Goal: Check status: Check status

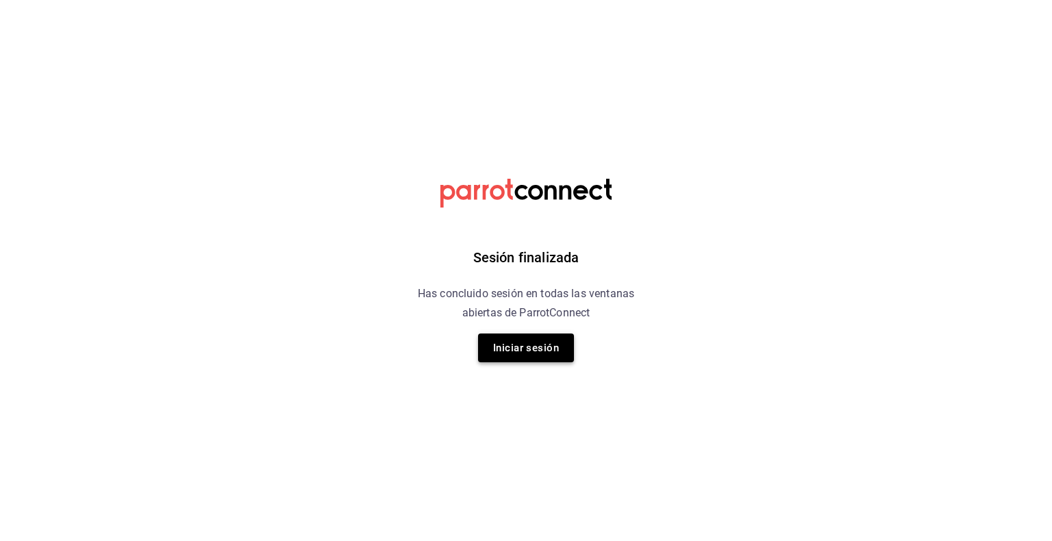
click at [533, 343] on button "Iniciar sesión" at bounding box center [526, 348] width 96 height 29
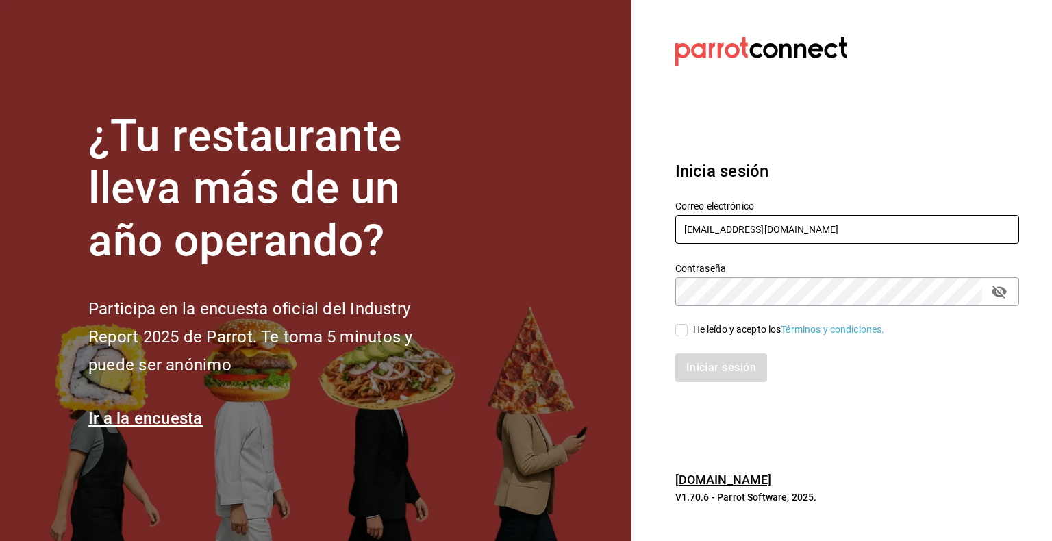
click at [795, 234] on input "tlaxcalli@mty.com" at bounding box center [848, 229] width 344 height 29
paste input "hotrodsuterm@wings"
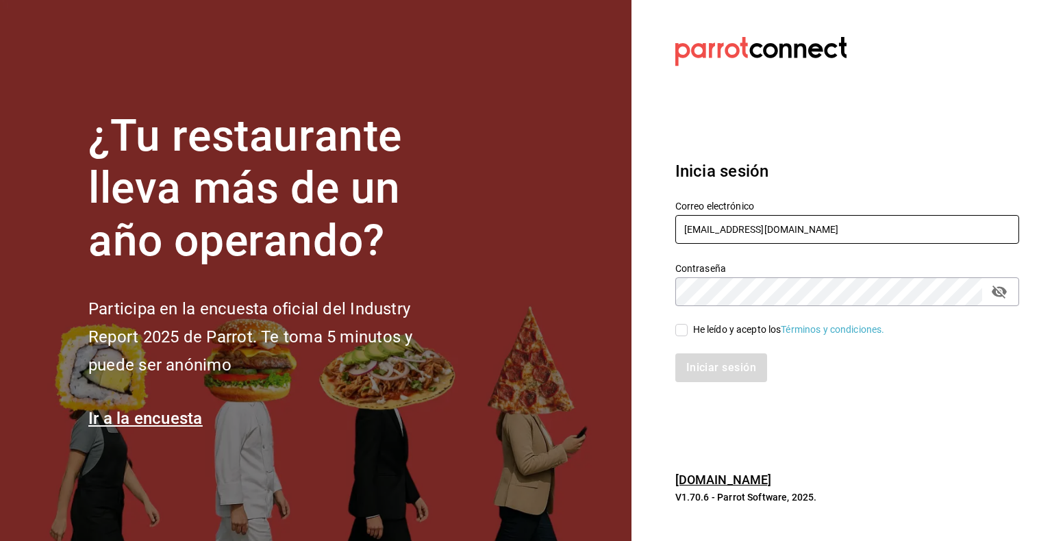
type input "hotrodsuterm@wings.com"
click at [763, 312] on div "He leído y acepto los Términos y condiciones." at bounding box center [839, 322] width 360 height 32
click at [704, 325] on div "He leído y acepto los Términos y condiciones." at bounding box center [789, 330] width 192 height 14
click at [688, 325] on input "He leído y acepto los Términos y condiciones." at bounding box center [682, 330] width 12 height 12
checkbox input "true"
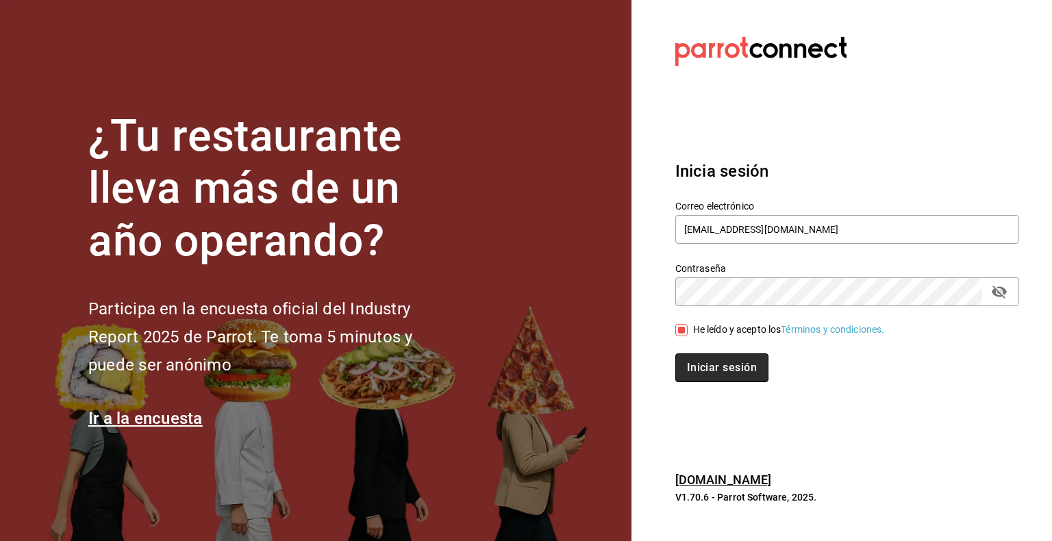
click at [726, 363] on button "Iniciar sesión" at bounding box center [722, 368] width 93 height 29
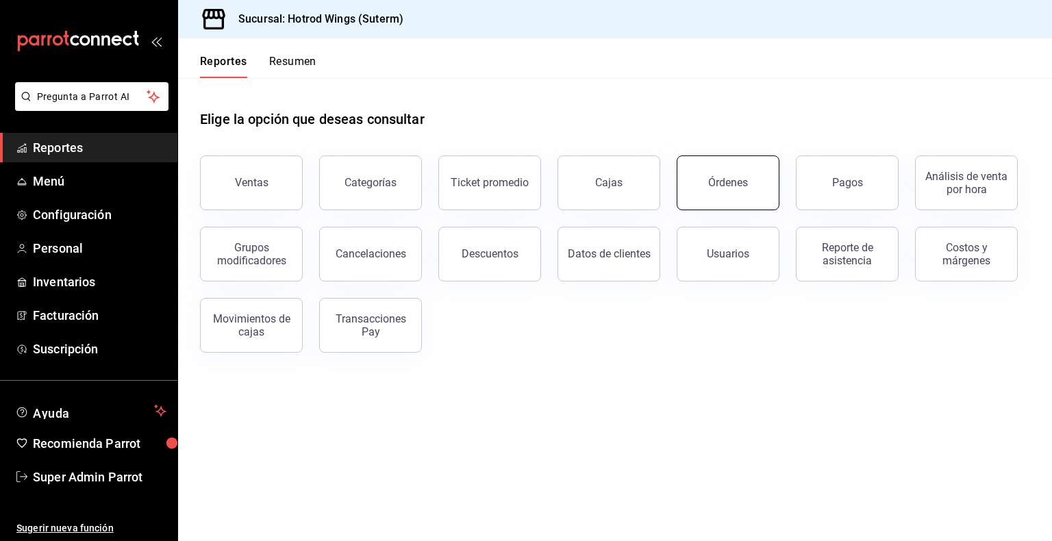
click at [717, 195] on button "Órdenes" at bounding box center [728, 183] width 103 height 55
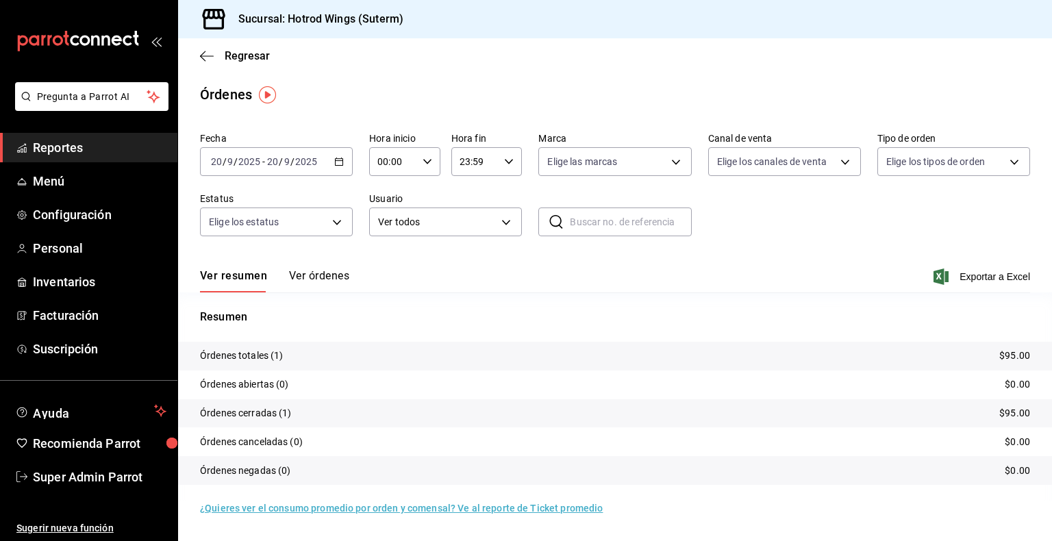
click at [328, 280] on button "Ver órdenes" at bounding box center [319, 280] width 60 height 23
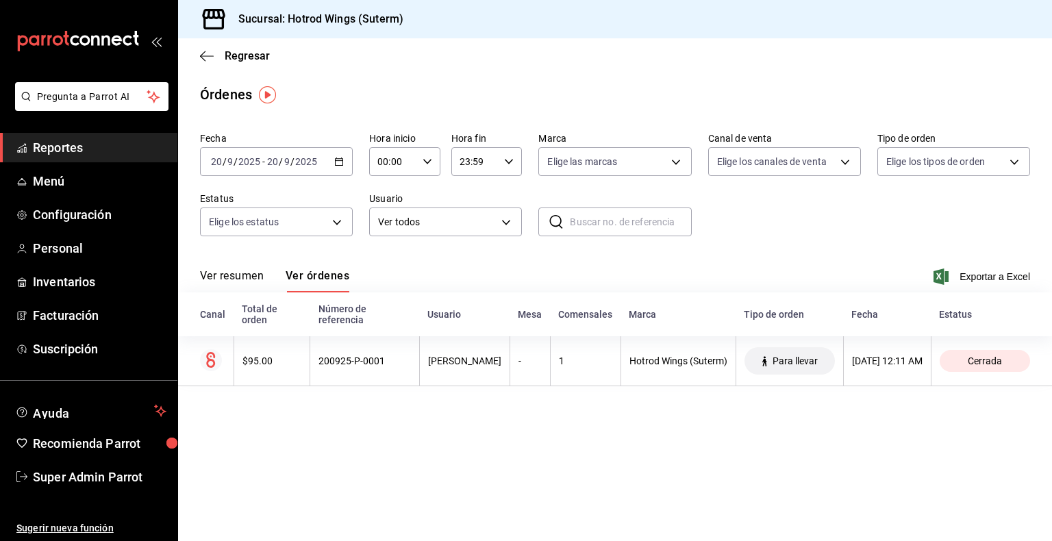
click at [329, 158] on div "[DATE] [DATE] - [DATE] [DATE]" at bounding box center [276, 161] width 153 height 29
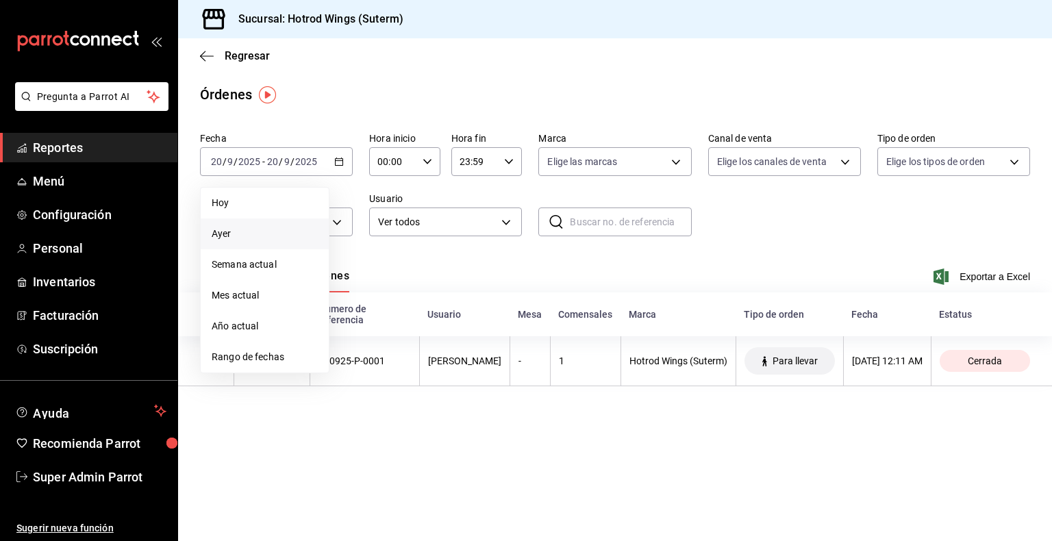
click at [266, 230] on span "Ayer" at bounding box center [265, 234] width 106 height 14
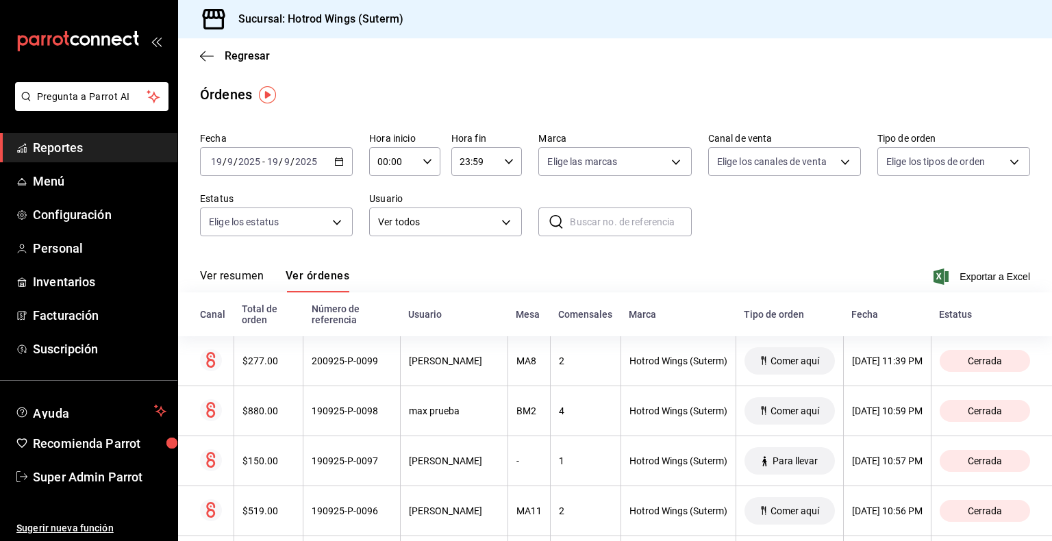
click at [251, 273] on button "Ver resumen" at bounding box center [232, 280] width 64 height 23
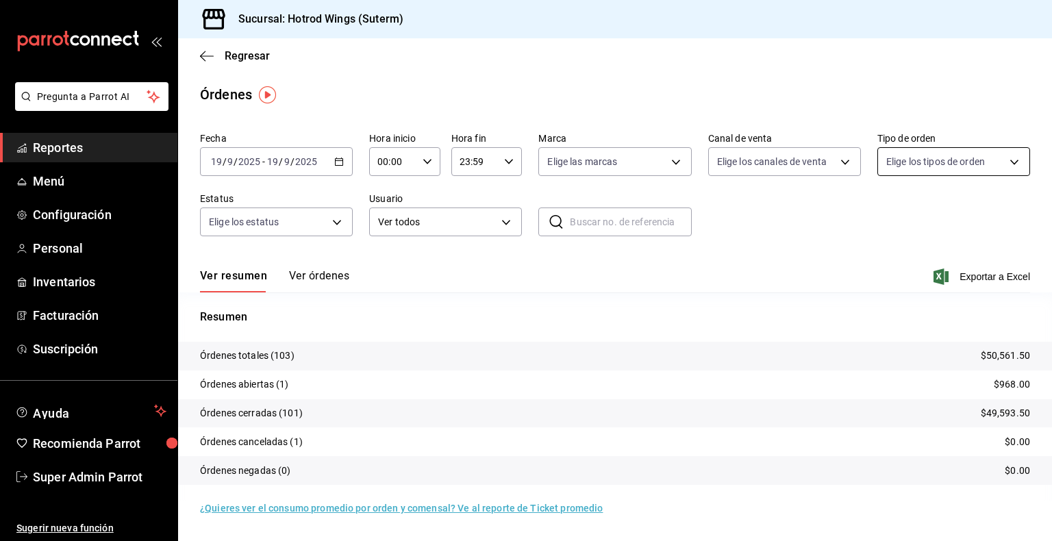
click at [921, 169] on body "Pregunta a Parrot AI Reportes Menú Configuración Personal Inventarios Facturaci…" at bounding box center [526, 270] width 1052 height 541
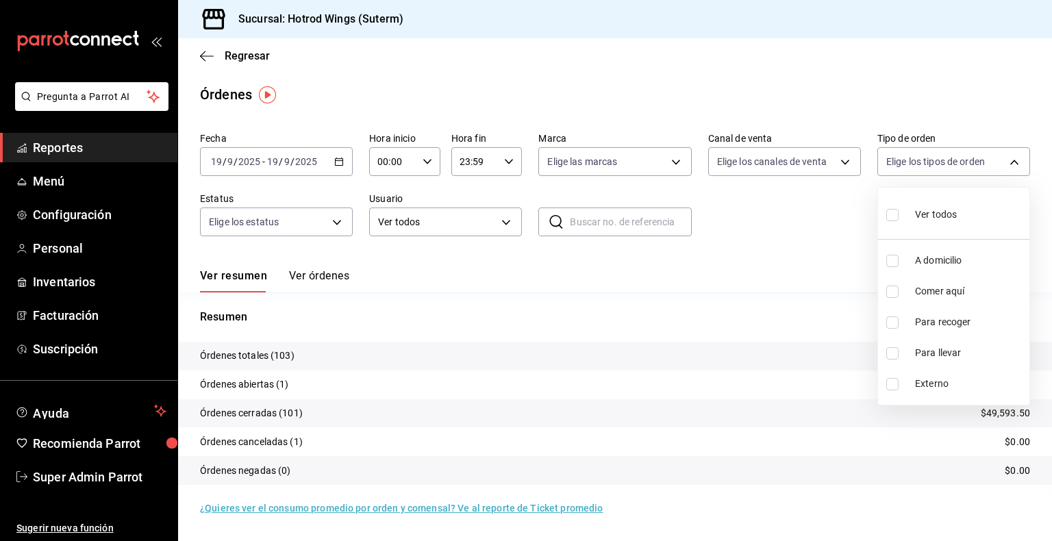
click at [817, 163] on div at bounding box center [526, 270] width 1052 height 541
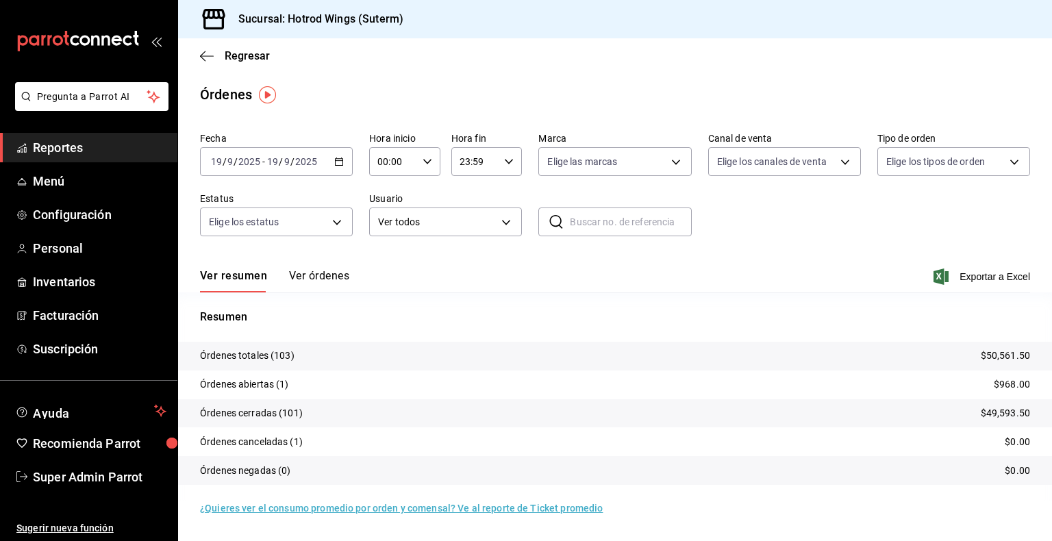
click at [817, 163] on body "Pregunta a Parrot AI Reportes Menú Configuración Personal Inventarios Facturaci…" at bounding box center [526, 270] width 1052 height 541
click at [333, 273] on div at bounding box center [526, 270] width 1052 height 541
click at [323, 278] on button "Ver órdenes" at bounding box center [319, 280] width 60 height 23
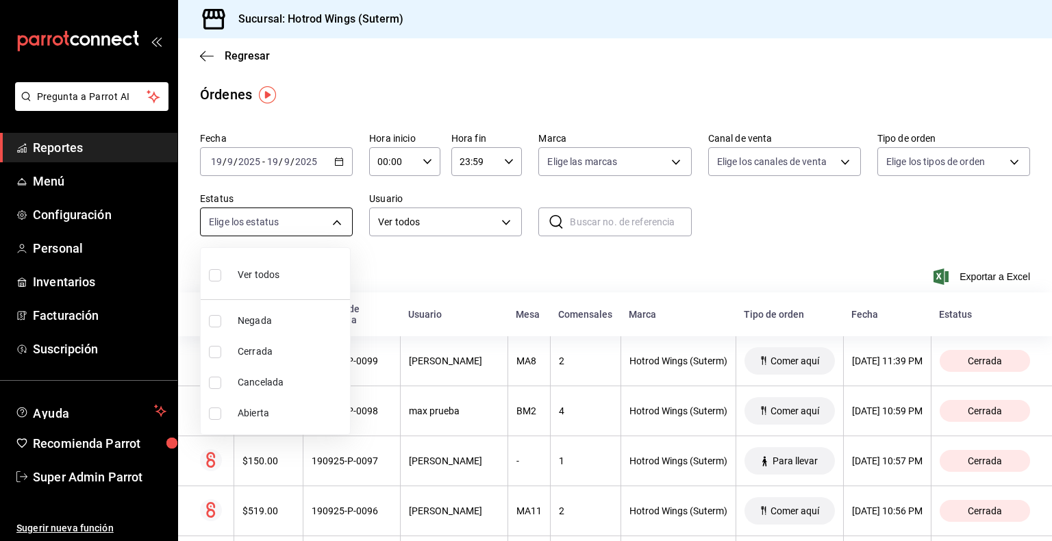
click at [323, 217] on body "Pregunta a Parrot AI Reportes Menú Configuración Personal Inventarios Facturaci…" at bounding box center [526, 270] width 1052 height 541
click at [257, 412] on span "Abierta" at bounding box center [291, 413] width 107 height 14
type input "OPEN"
checkbox input "true"
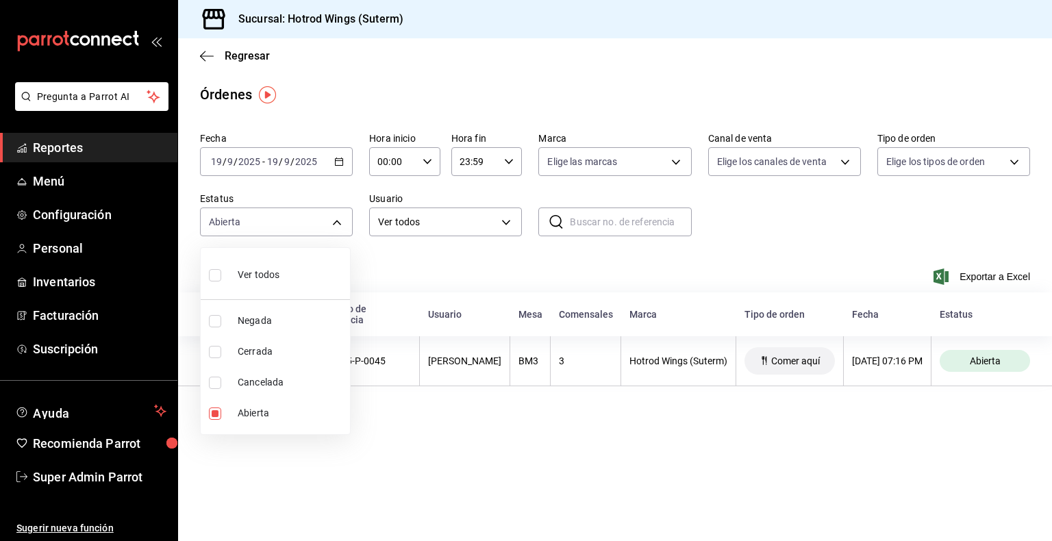
click at [674, 470] on div at bounding box center [526, 270] width 1052 height 541
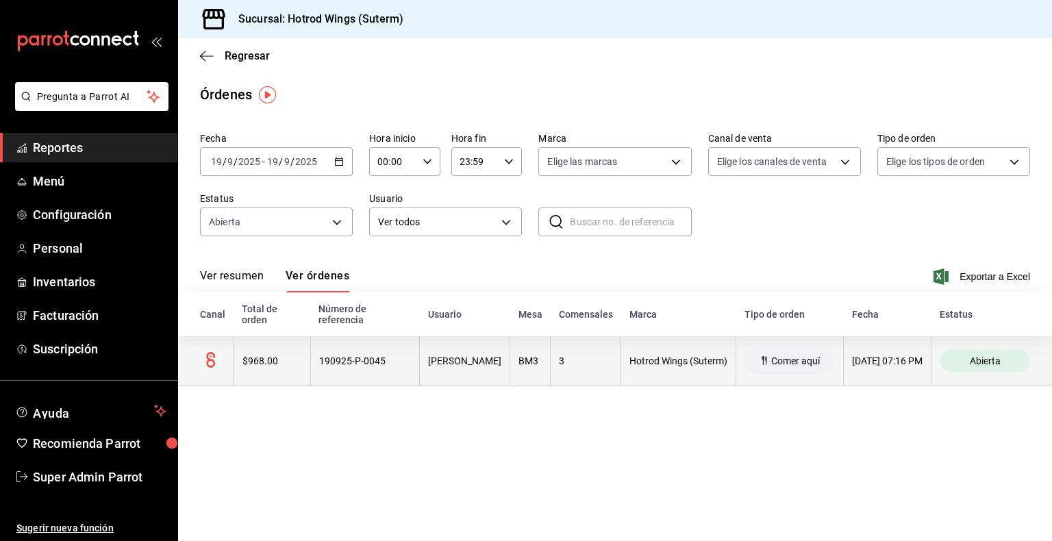
click at [428, 360] on div "[PERSON_NAME]" at bounding box center [464, 361] width 73 height 11
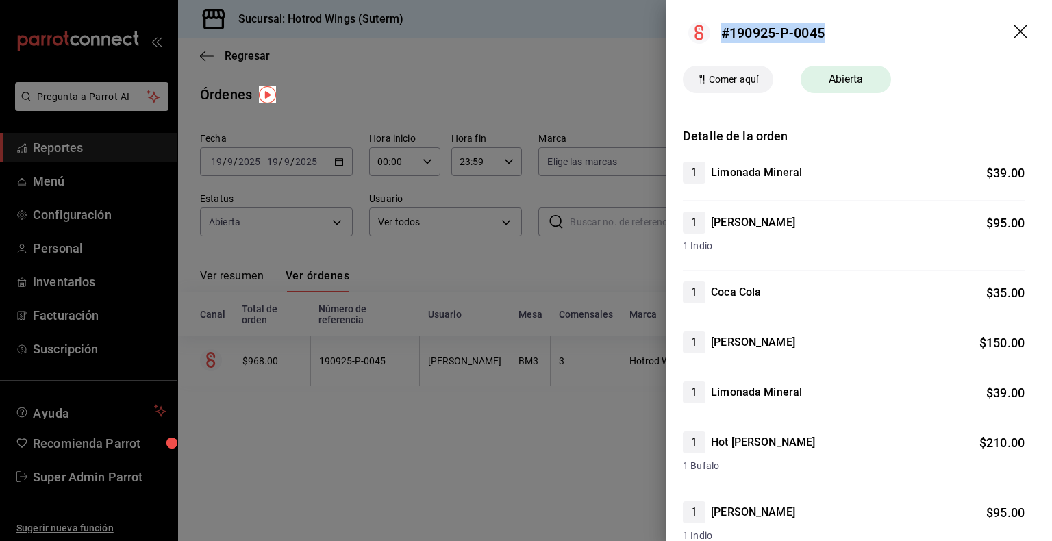
drag, startPoint x: 828, startPoint y: 37, endPoint x: 721, endPoint y: 50, distance: 108.4
click at [721, 50] on header "#190925-P-0045" at bounding box center [860, 33] width 386 height 66
copy div "#190925-P-0045"
click at [584, 344] on div at bounding box center [526, 270] width 1052 height 541
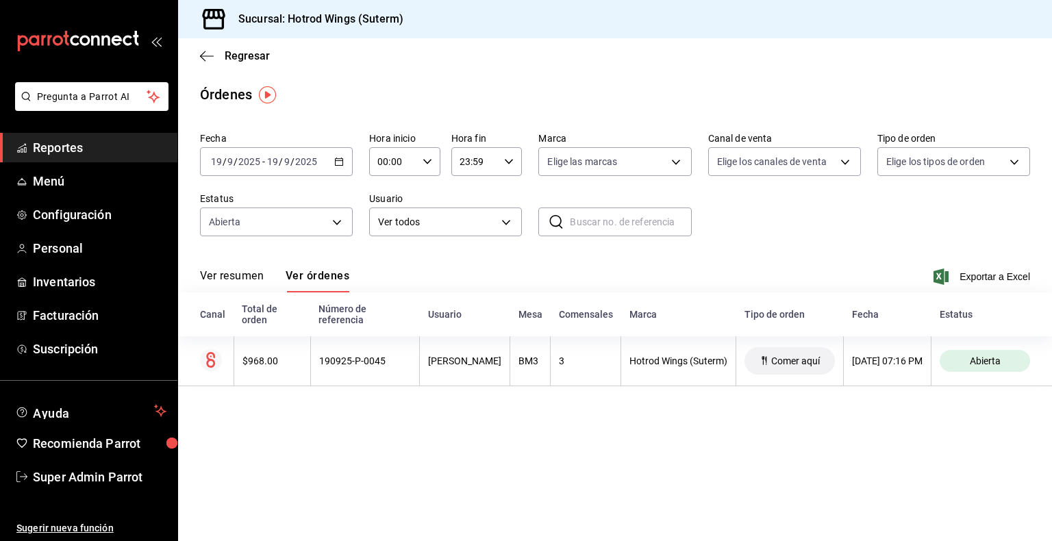
click at [61, 154] on span "Reportes" at bounding box center [100, 147] width 134 height 18
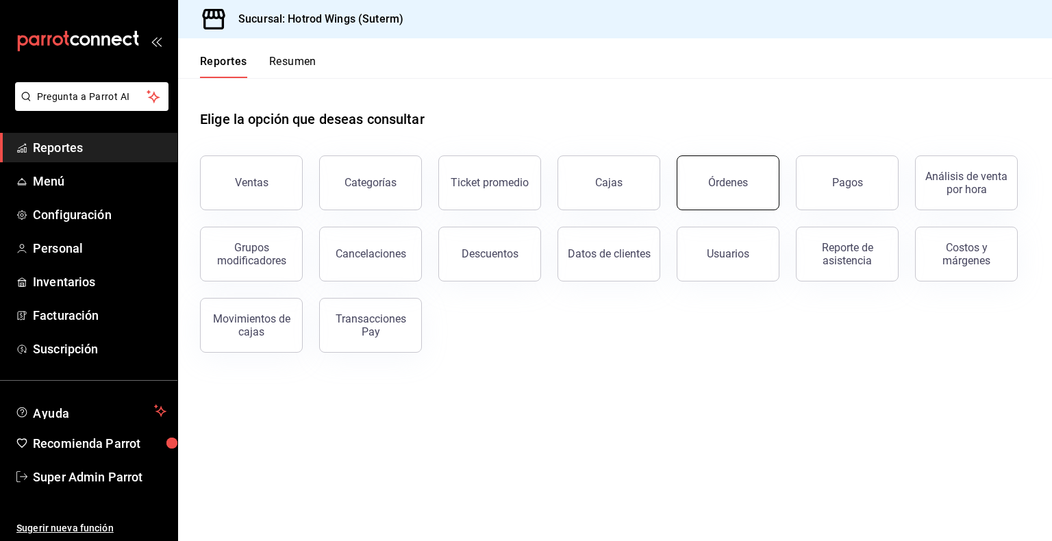
click at [700, 166] on button "Órdenes" at bounding box center [728, 183] width 103 height 55
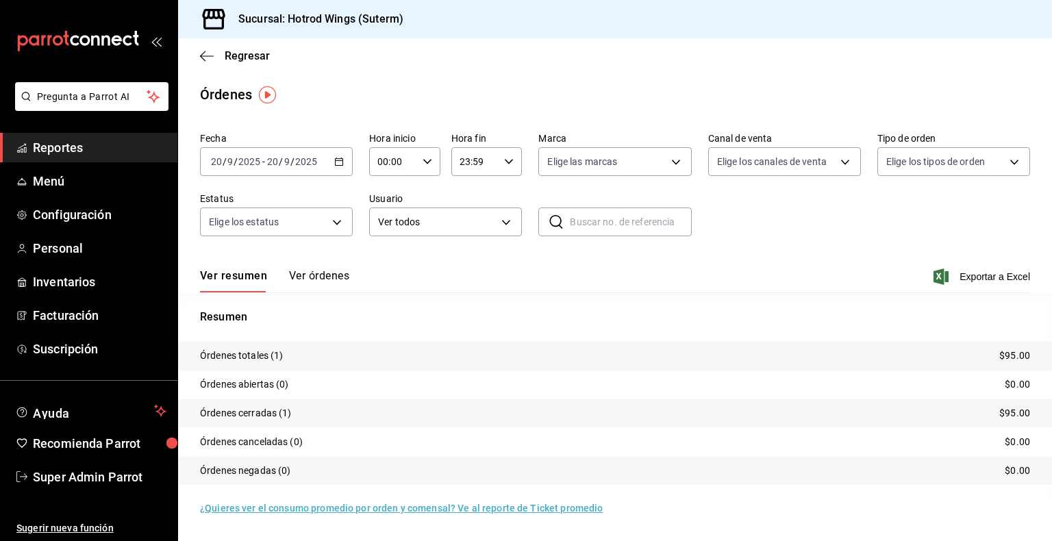
click at [124, 149] on span "Reportes" at bounding box center [100, 147] width 134 height 18
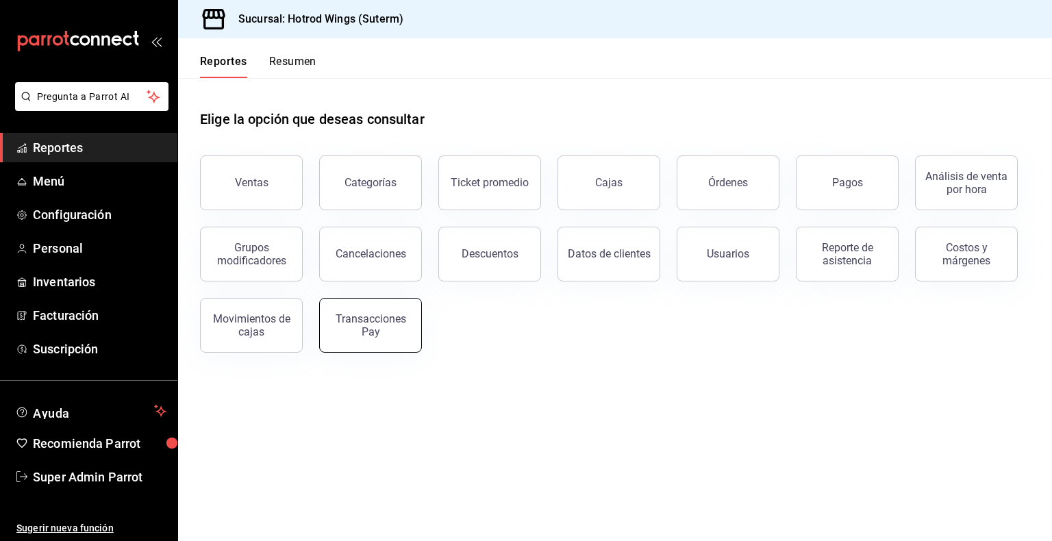
click at [392, 338] on button "Transacciones Pay" at bounding box center [370, 325] width 103 height 55
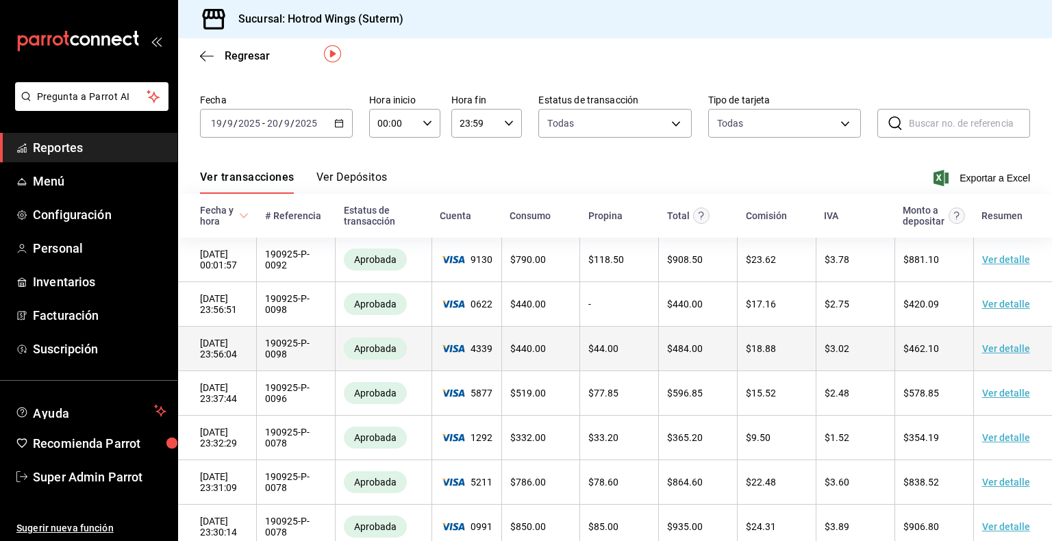
scroll to position [44, 0]
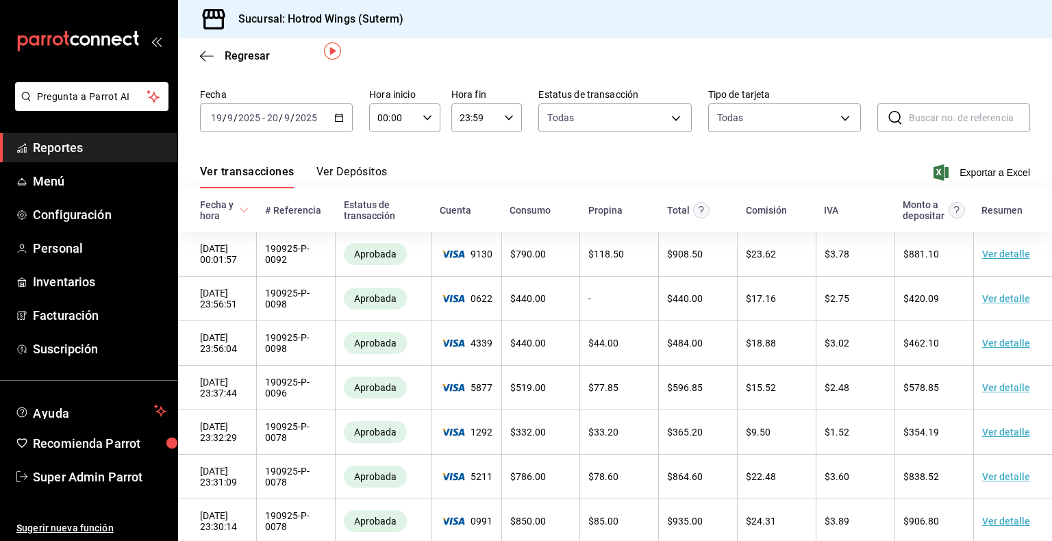
click at [958, 110] on input "text" at bounding box center [969, 117] width 121 height 27
paste input "#190925-P-0045"
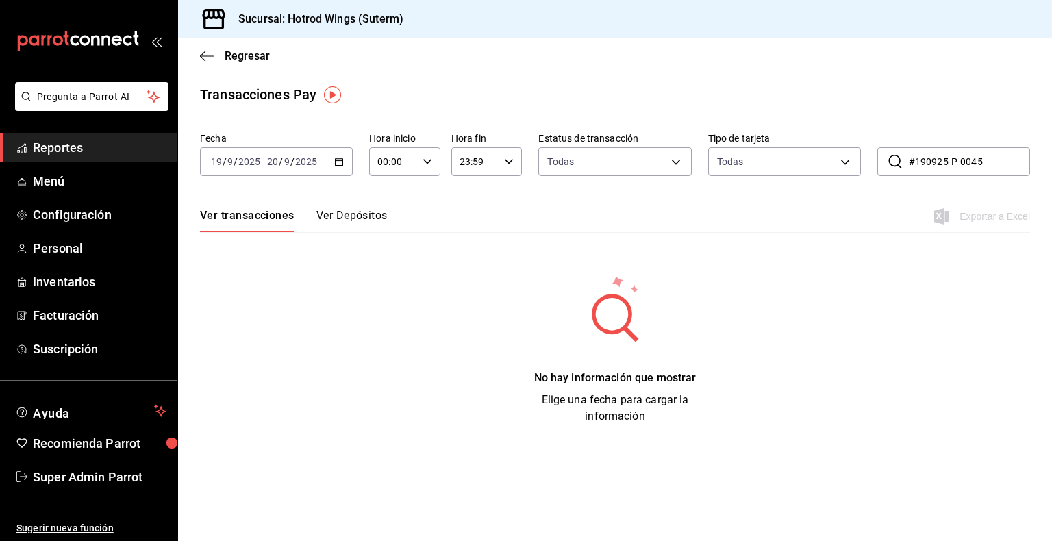
click at [915, 163] on input "#190925-P-0045" at bounding box center [969, 161] width 121 height 27
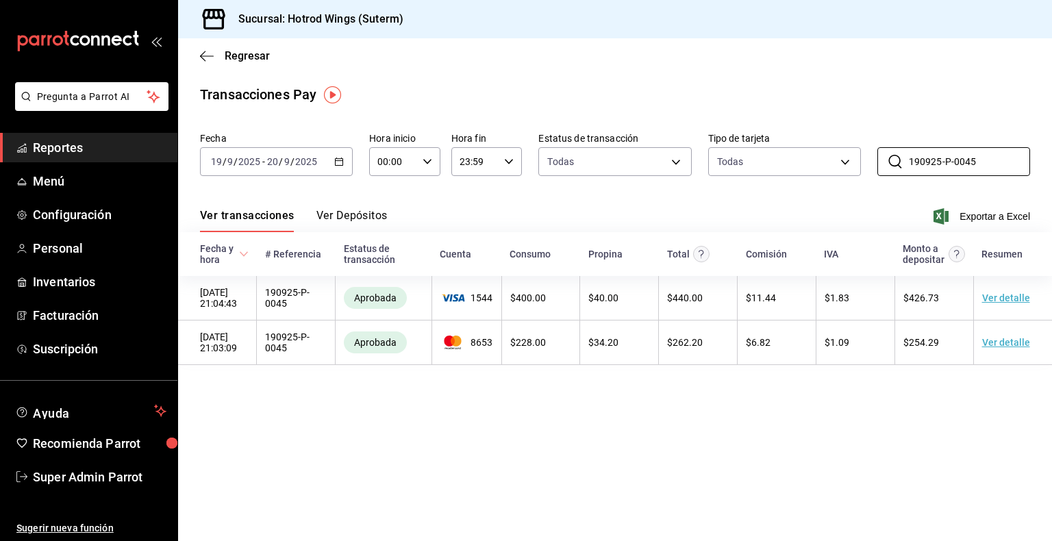
type input "190925-P-0045"
click at [52, 153] on span "Reportes" at bounding box center [100, 147] width 134 height 18
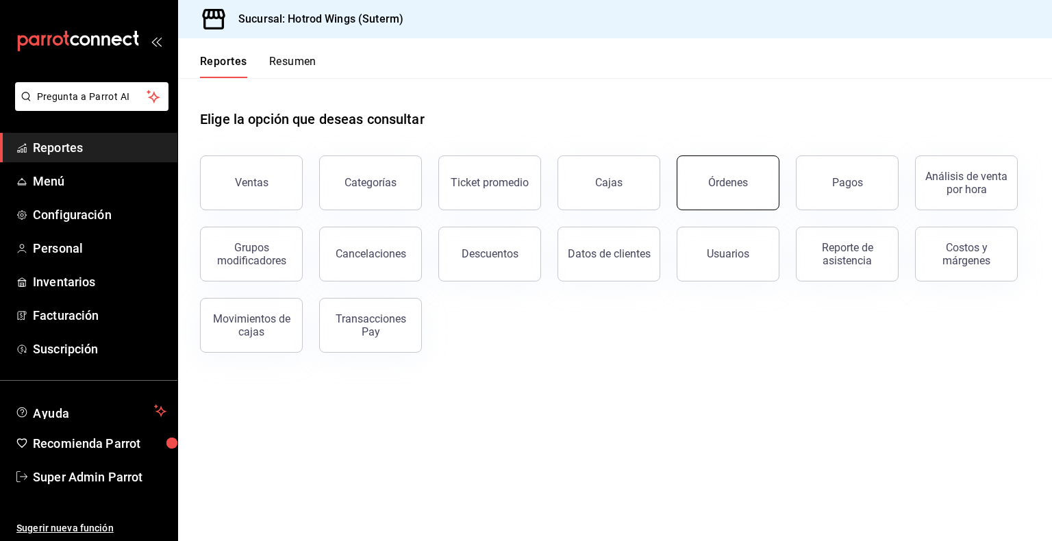
click at [702, 182] on button "Órdenes" at bounding box center [728, 183] width 103 height 55
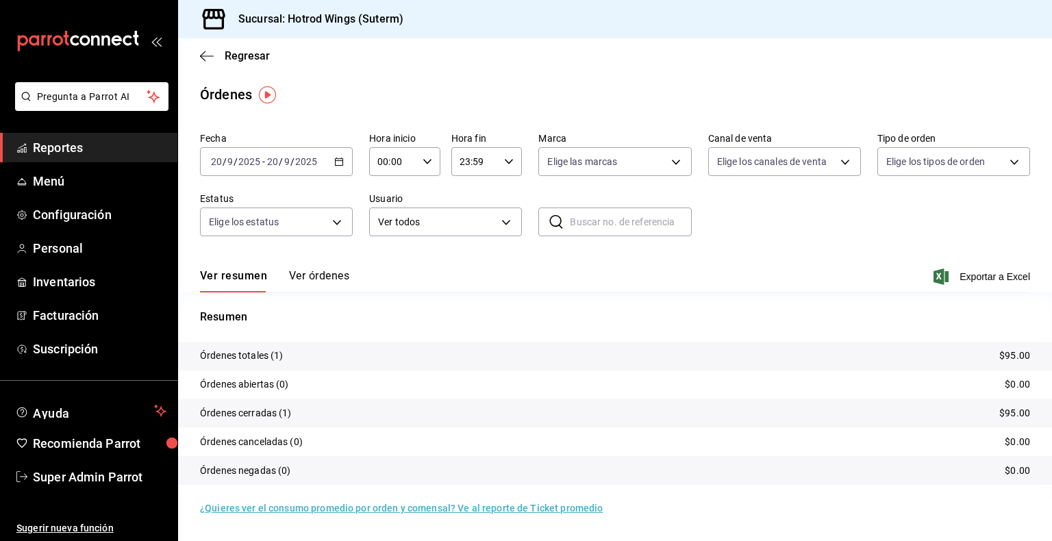
click at [650, 226] on input "text" at bounding box center [630, 221] width 121 height 27
click at [324, 160] on div "[DATE] [DATE] - [DATE] [DATE]" at bounding box center [276, 161] width 153 height 29
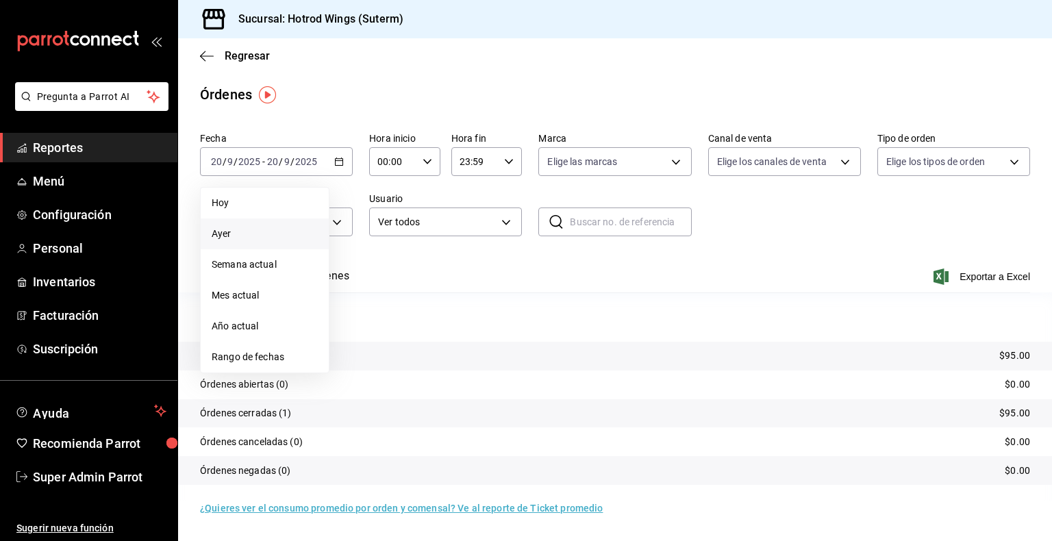
click at [255, 225] on li "Ayer" at bounding box center [265, 234] width 128 height 31
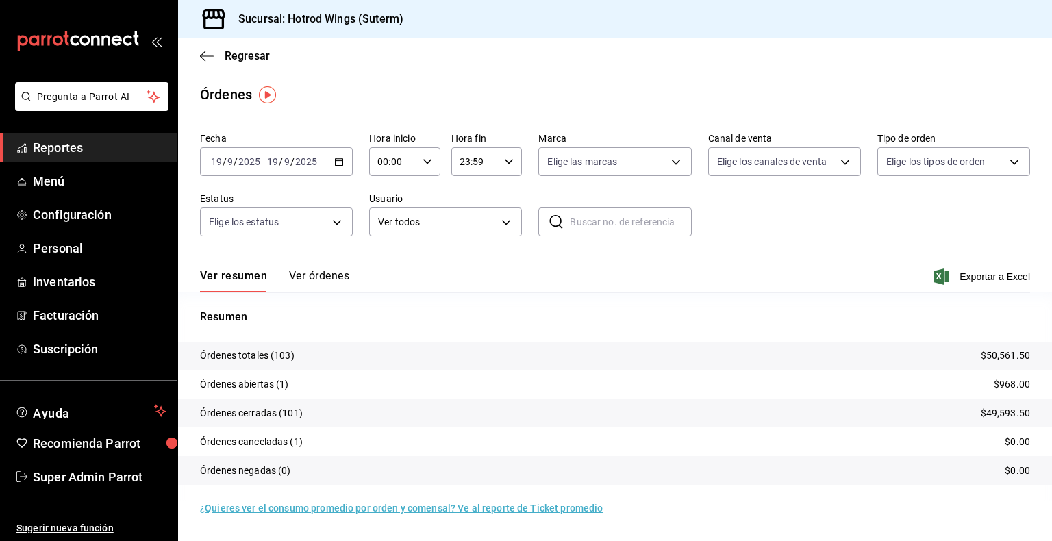
click at [316, 277] on button "Ver órdenes" at bounding box center [319, 280] width 60 height 23
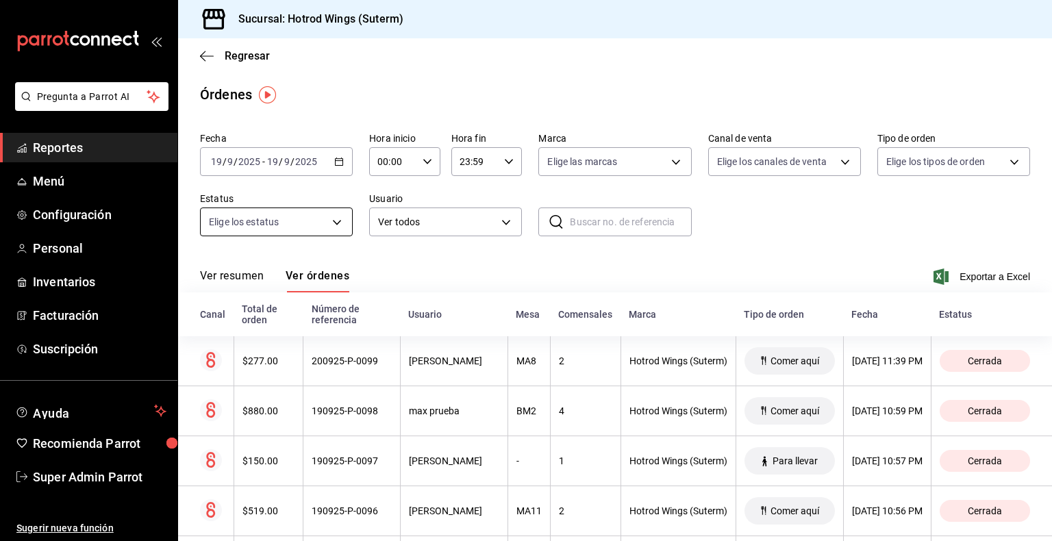
click at [285, 227] on body "Pregunta a Parrot AI Reportes Menú Configuración Personal Inventarios Facturaci…" at bounding box center [526, 270] width 1052 height 541
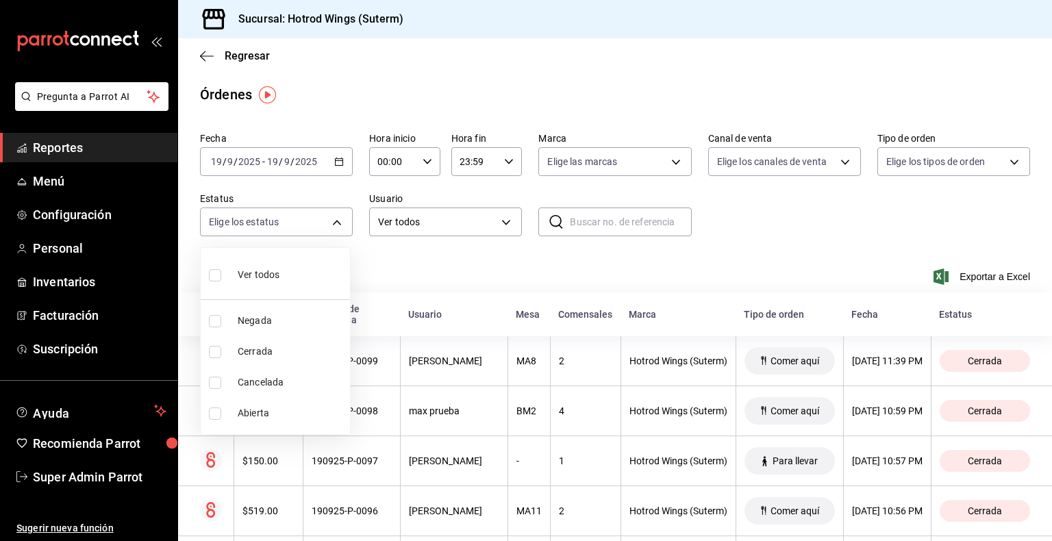
click at [286, 415] on span "Abierta" at bounding box center [291, 413] width 107 height 14
type input "OPEN"
checkbox input "true"
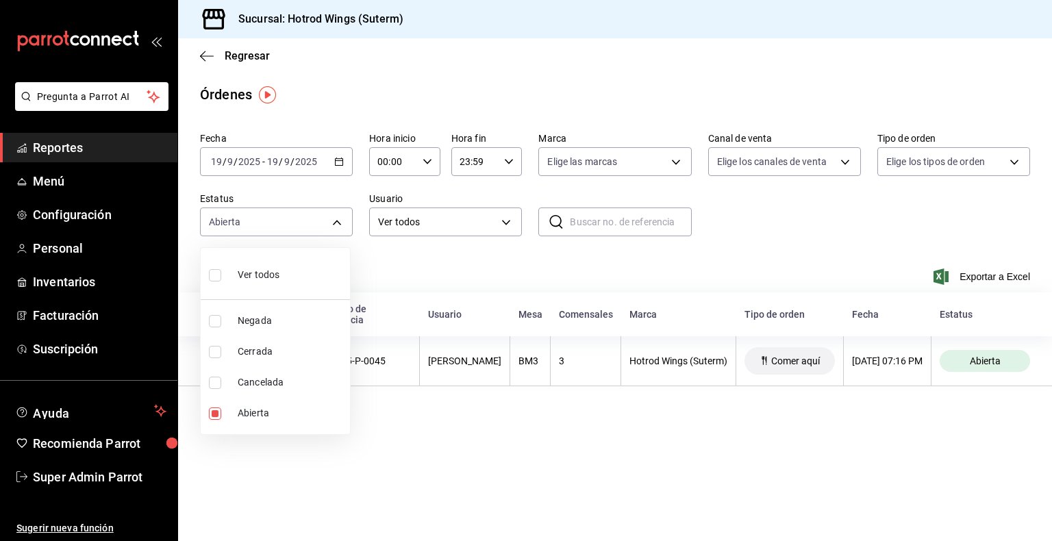
click at [584, 451] on div at bounding box center [526, 270] width 1052 height 541
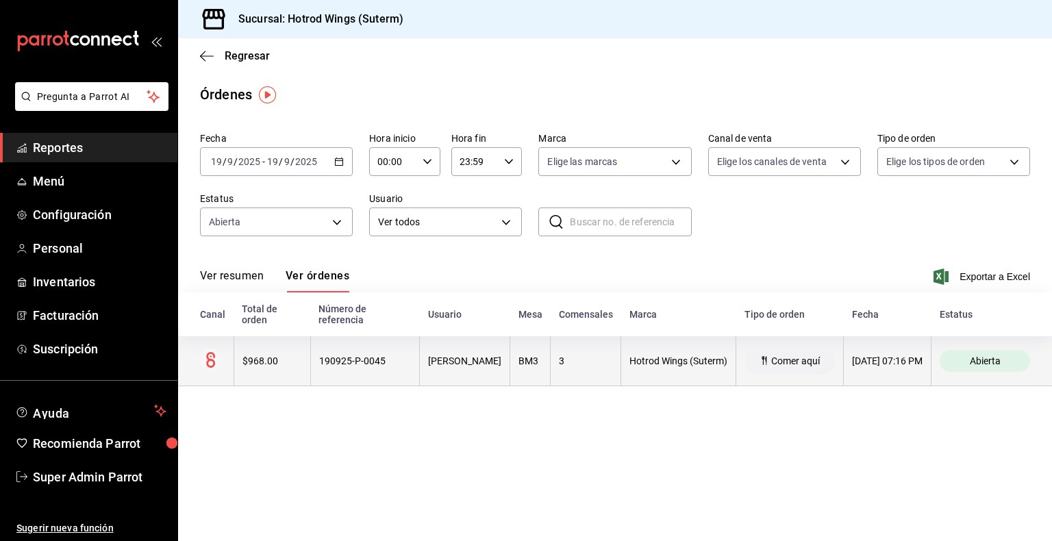
click at [392, 363] on div "190925-P-0045" at bounding box center [365, 361] width 92 height 11
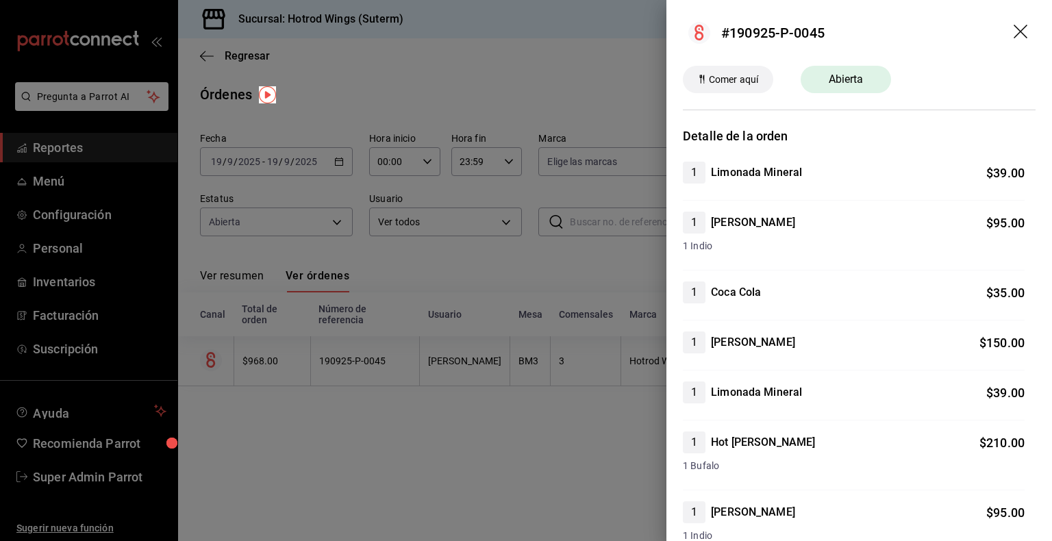
click at [815, 34] on div "#190925-P-0045" at bounding box center [772, 33] width 103 height 21
copy div "#190925-P-0045"
